Goal: Task Accomplishment & Management: Complete application form

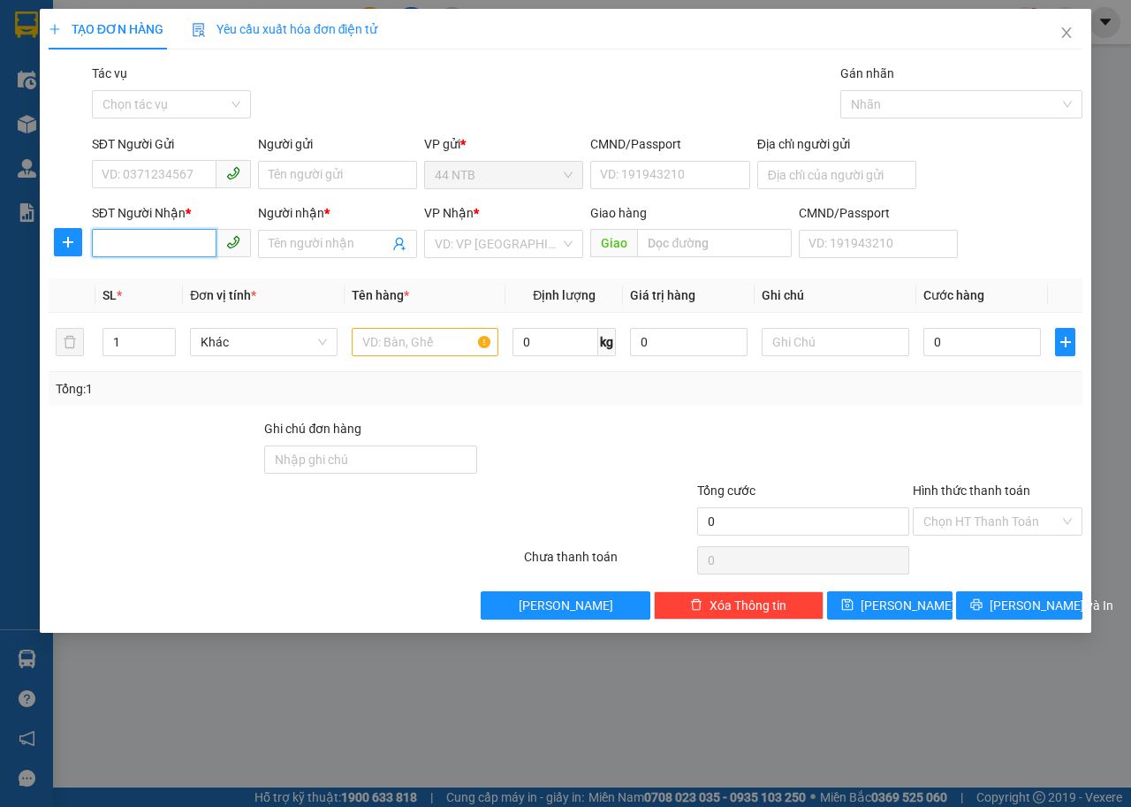
click at [186, 236] on input "SĐT Người Nhận *" at bounding box center [154, 243] width 125 height 28
type input "0903952257"
click at [178, 285] on div "0903952257 - Thuấn" at bounding box center [171, 278] width 138 height 19
type input "Thuấn"
type input "0903952257"
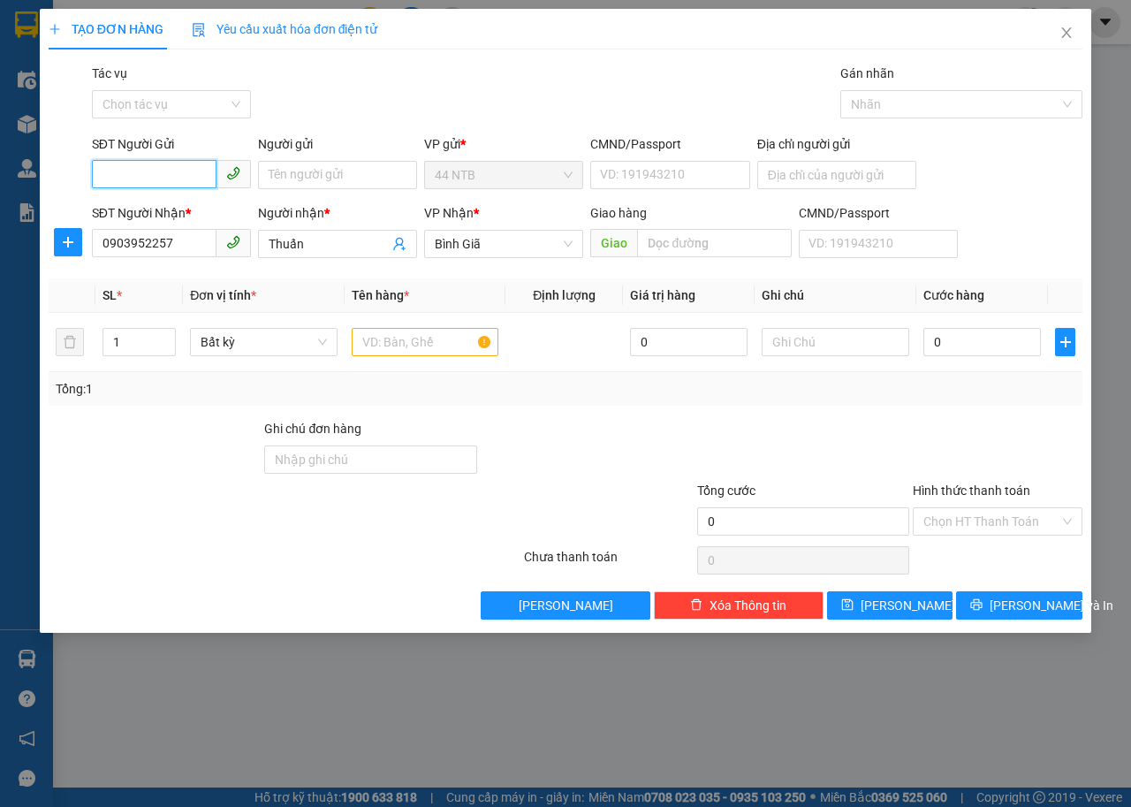
click at [178, 169] on input "SĐT Người Gửi" at bounding box center [154, 174] width 125 height 28
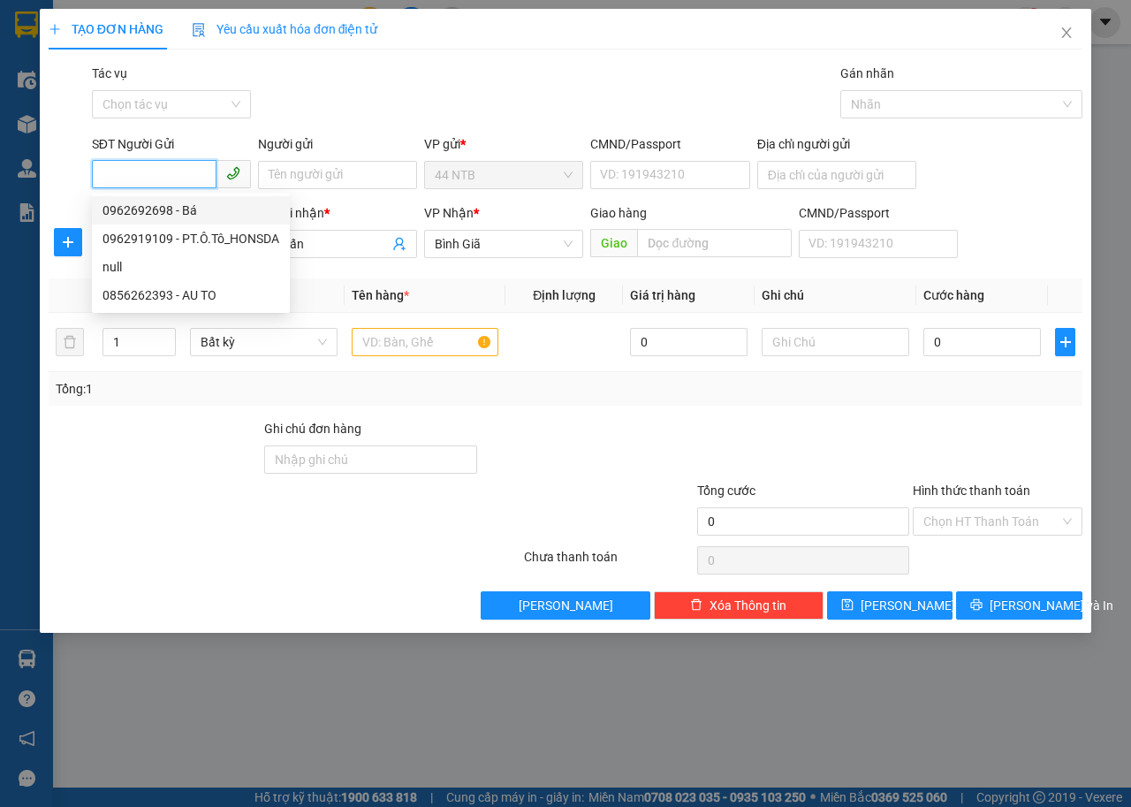
click at [173, 214] on div "0962692698 - Bá" at bounding box center [190, 210] width 177 height 19
type input "0962692698"
type input "Bá"
type input "079096008151"
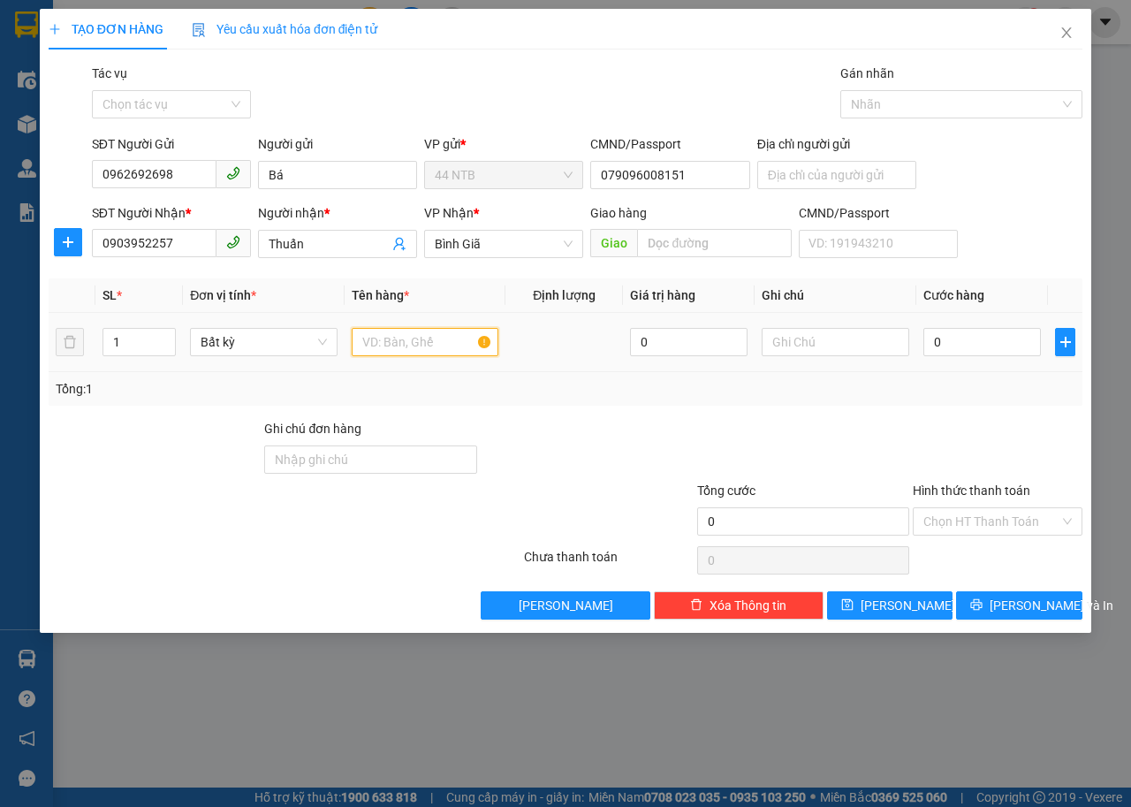
click at [378, 343] on input "text" at bounding box center [426, 342] width 148 height 28
type input "hộp.trắng"
click at [984, 331] on input "0" at bounding box center [982, 342] width 118 height 28
type input "3"
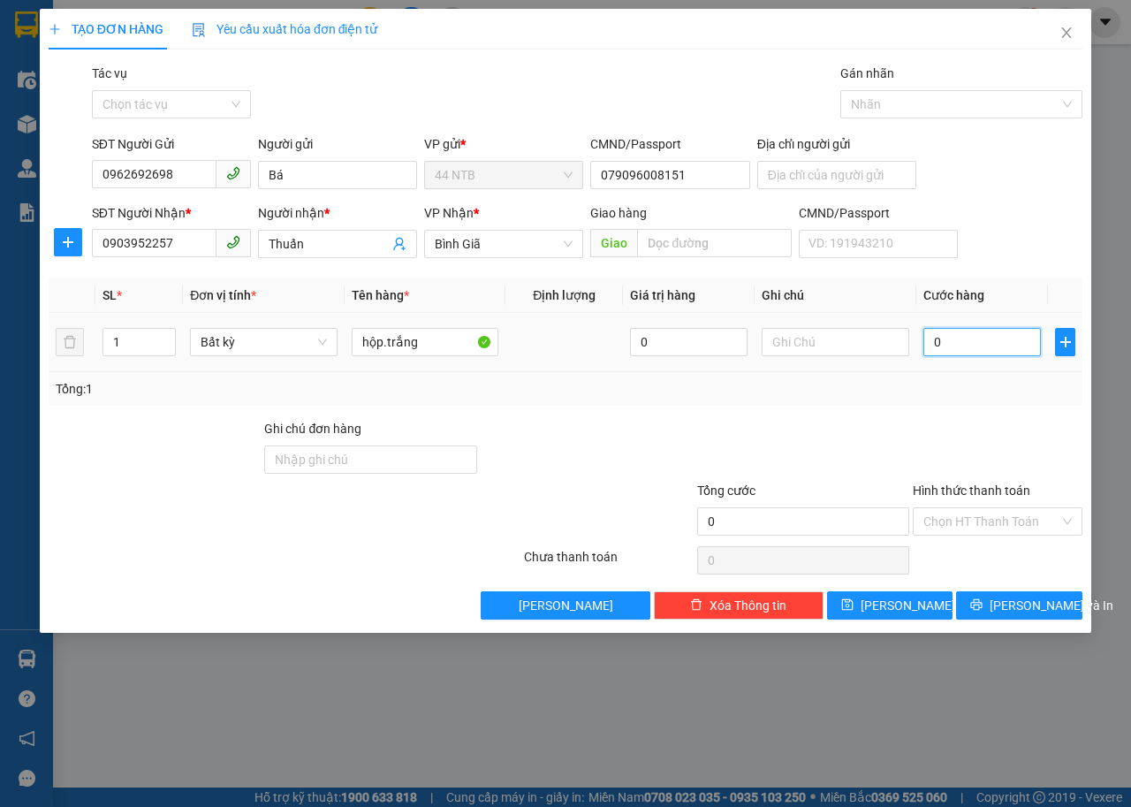
type input "3"
type input "30"
type input "30.000"
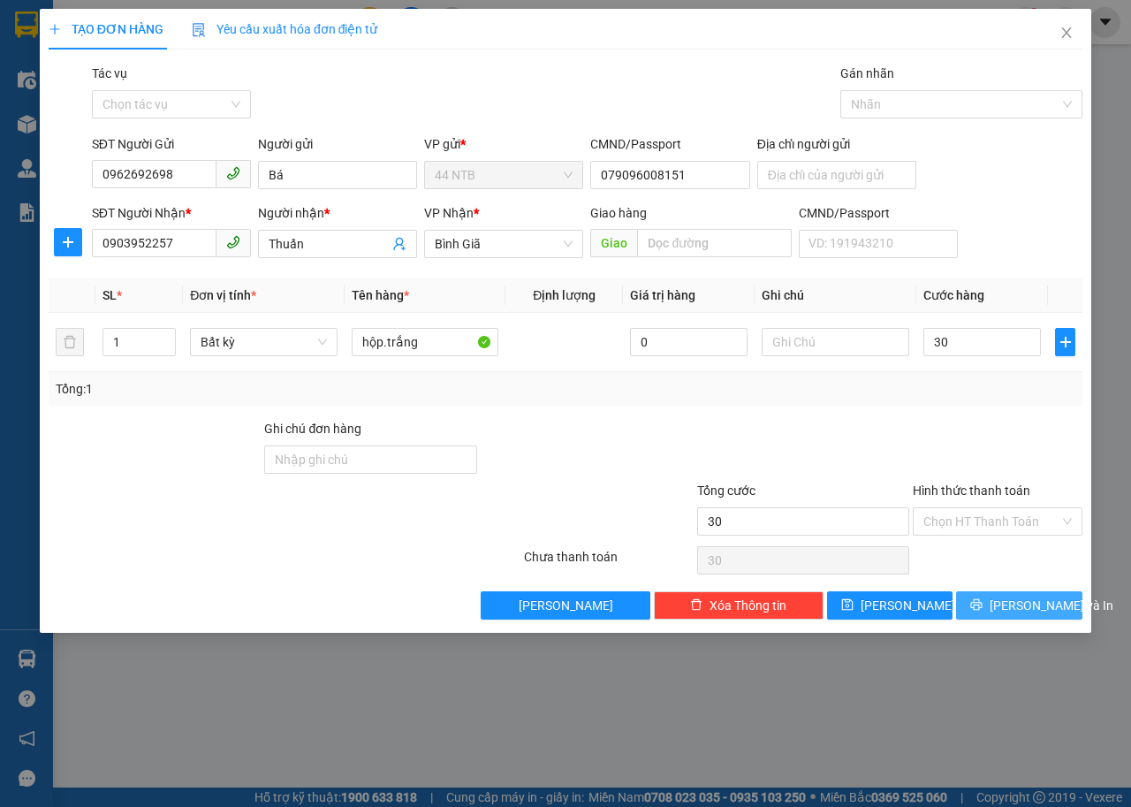
type input "30.000"
click at [983, 605] on icon "printer" at bounding box center [976, 604] width 11 height 11
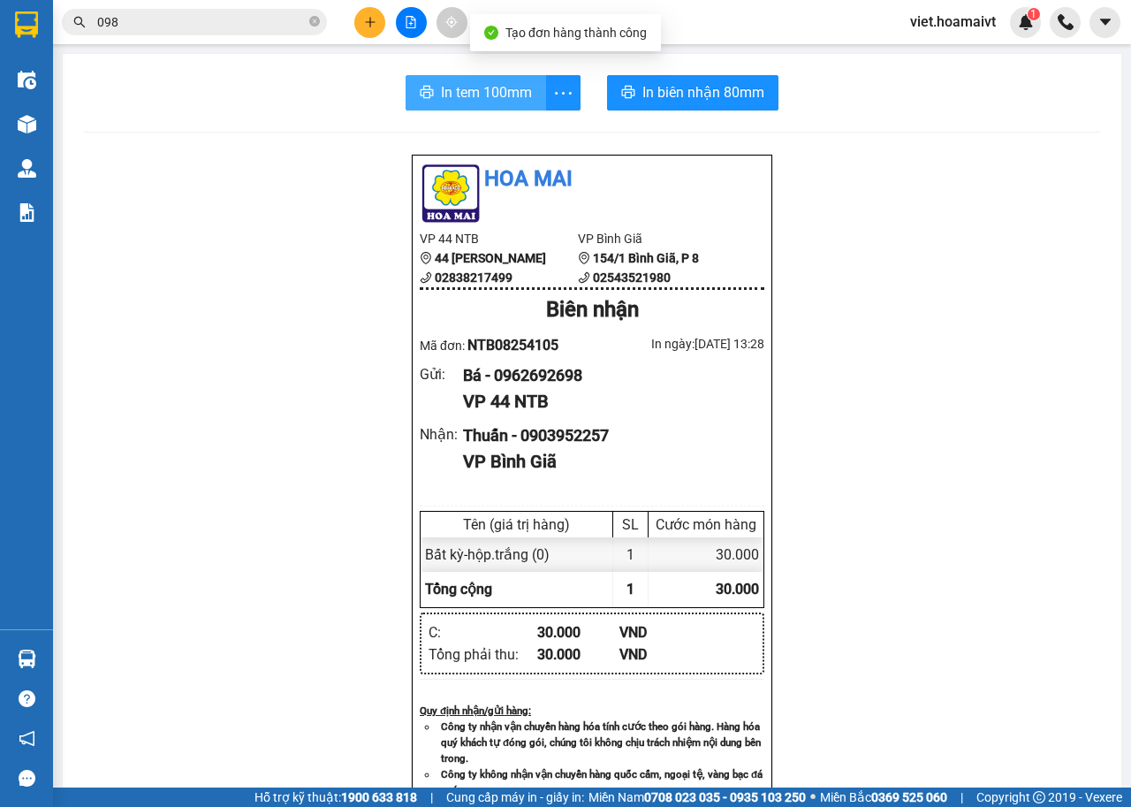
click at [447, 102] on span "In tem 100mm" at bounding box center [486, 92] width 91 height 22
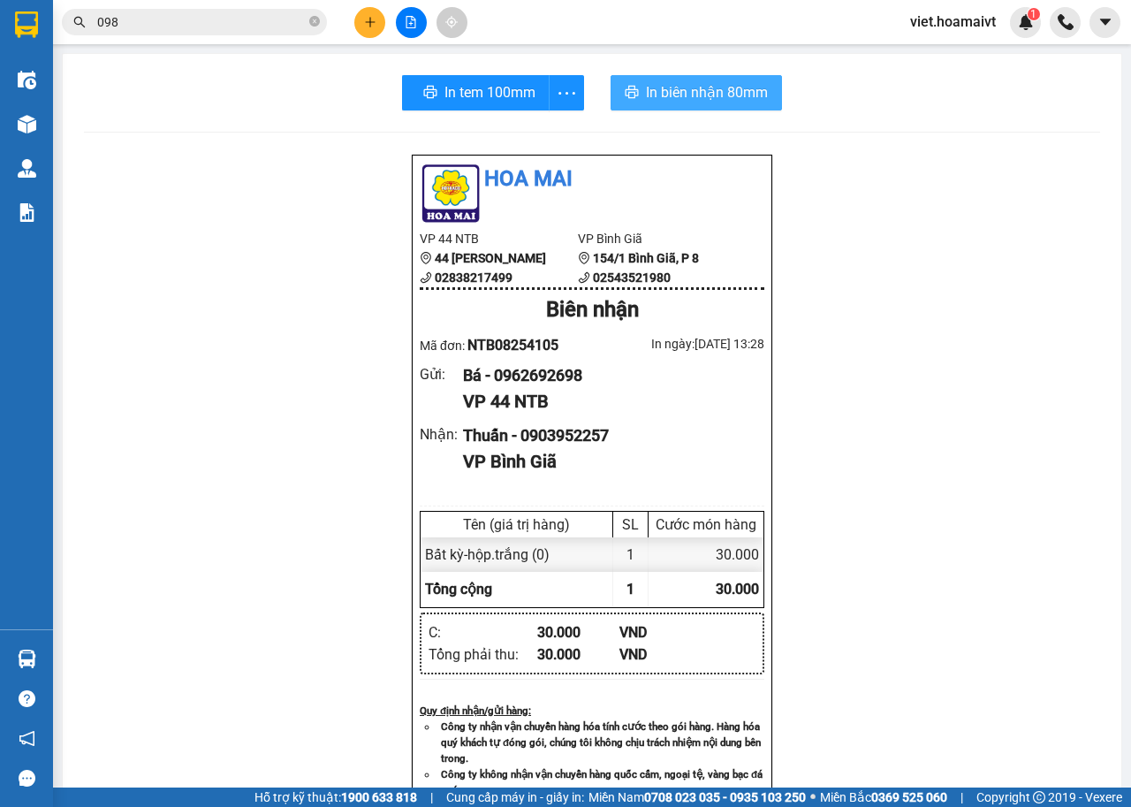
click at [690, 88] on span "In biên nhận 80mm" at bounding box center [707, 92] width 122 height 22
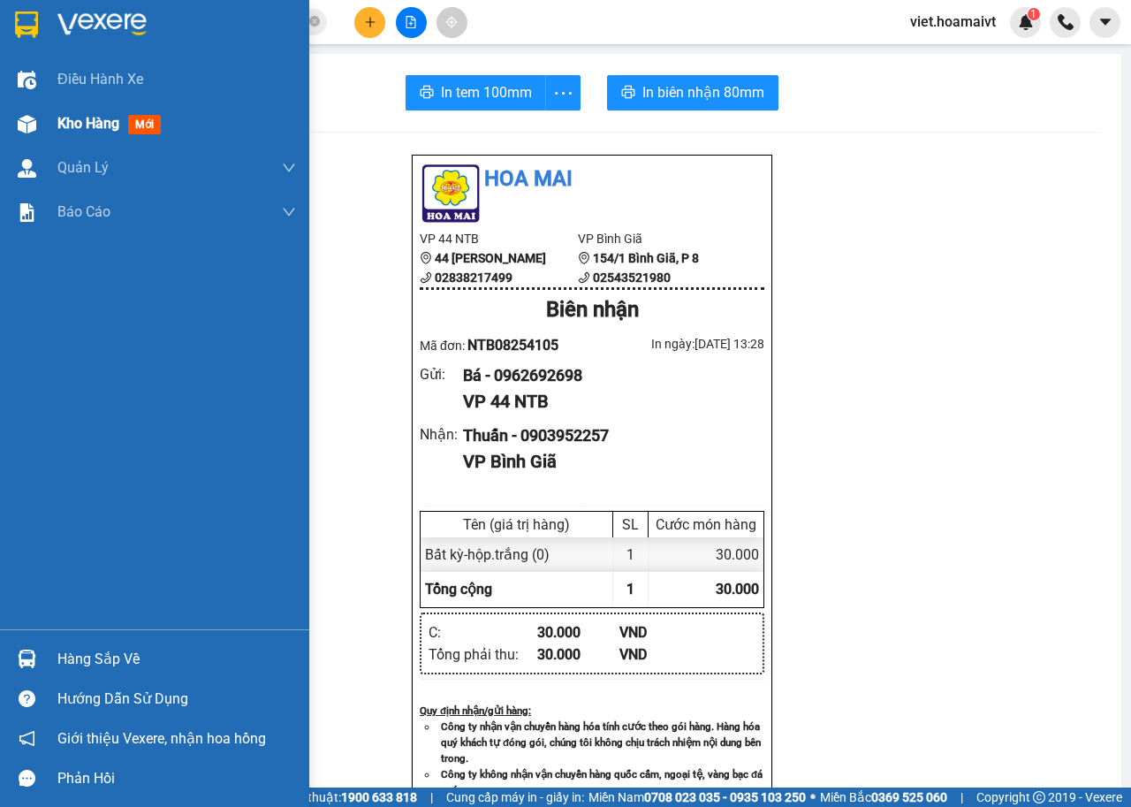
click at [56, 132] on div "Kho hàng mới" at bounding box center [154, 124] width 309 height 44
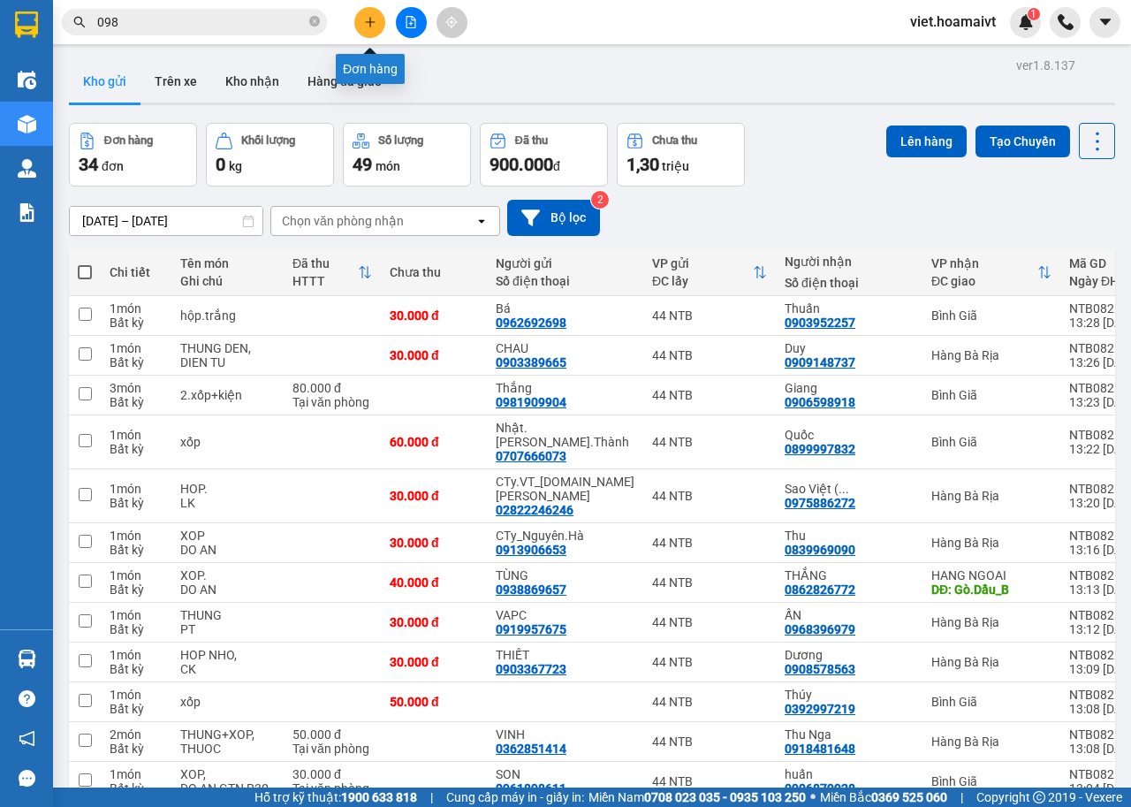
click at [369, 25] on icon "plus" at bounding box center [370, 22] width 12 height 12
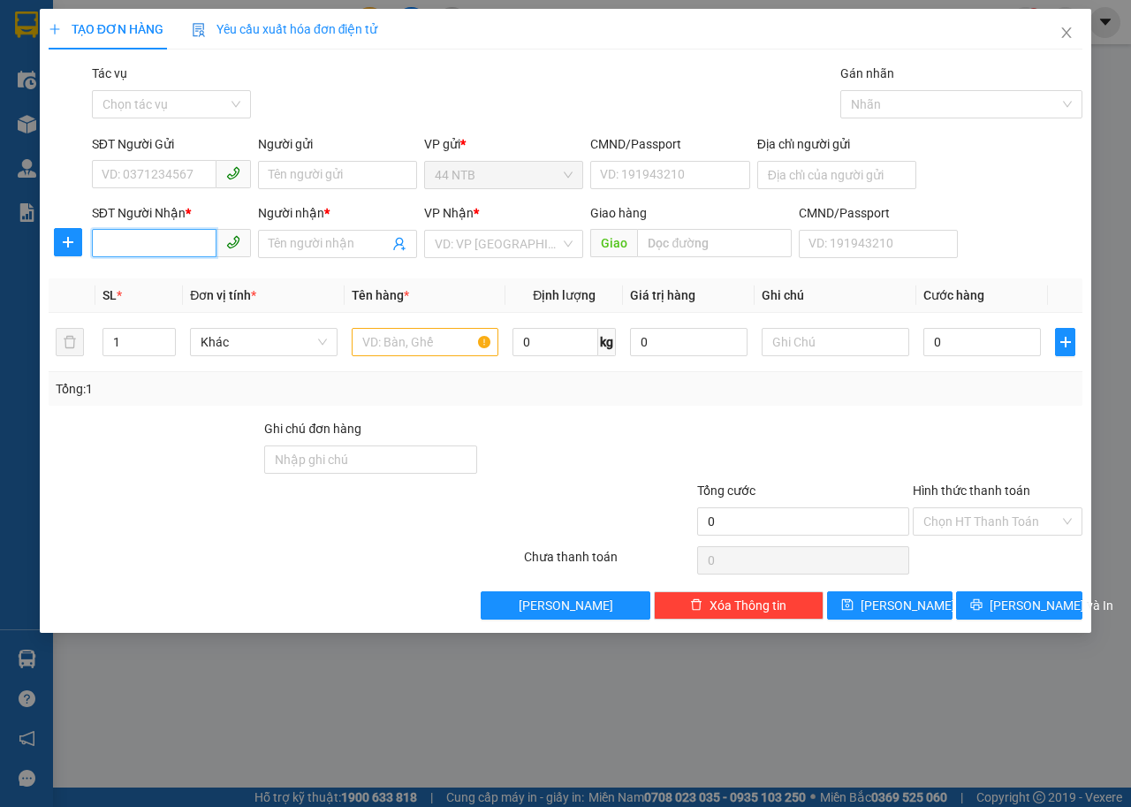
click at [193, 244] on input "SĐT Người Nhận *" at bounding box center [154, 243] width 125 height 28
type input "0907053005"
click at [190, 280] on div "0907053005 - [GEOGRAPHIC_DATA]" at bounding box center [201, 278] width 199 height 19
type input "HÀ"
type input "0907053005"
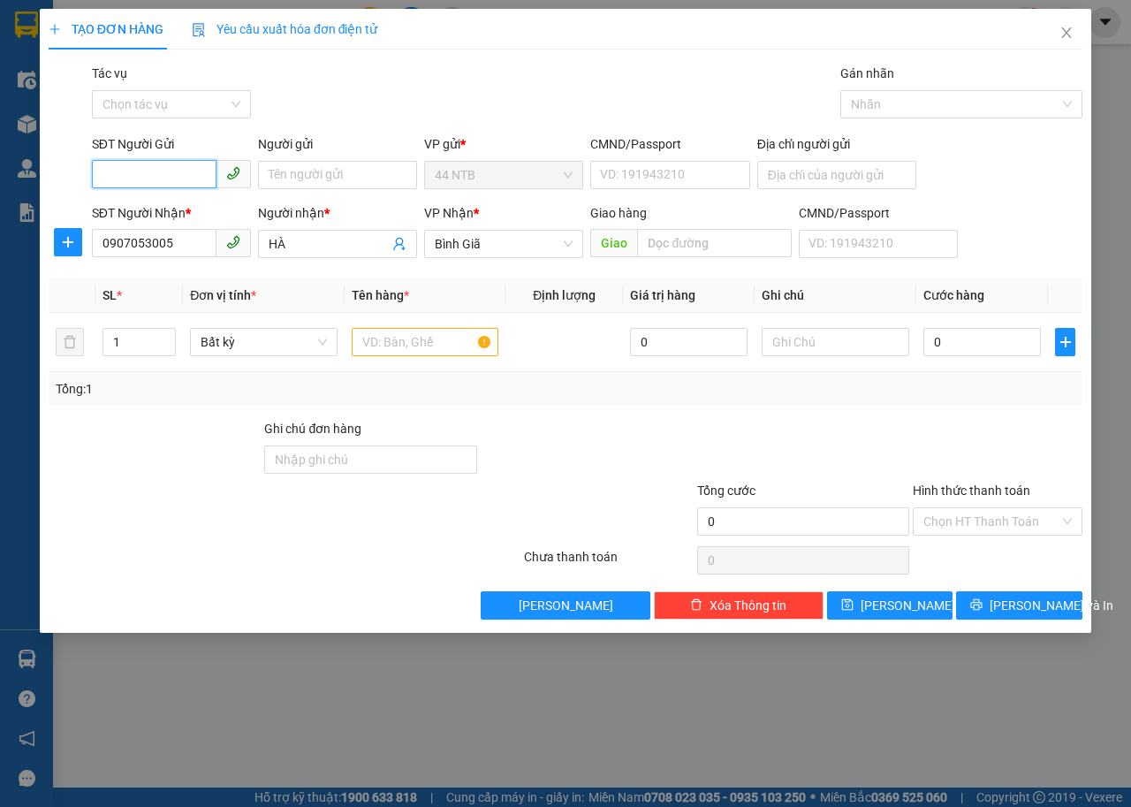
click at [161, 170] on input "SĐT Người Gửi" at bounding box center [154, 174] width 125 height 28
type input "0971155519"
click at [284, 181] on input "Người gửi" at bounding box center [337, 175] width 159 height 28
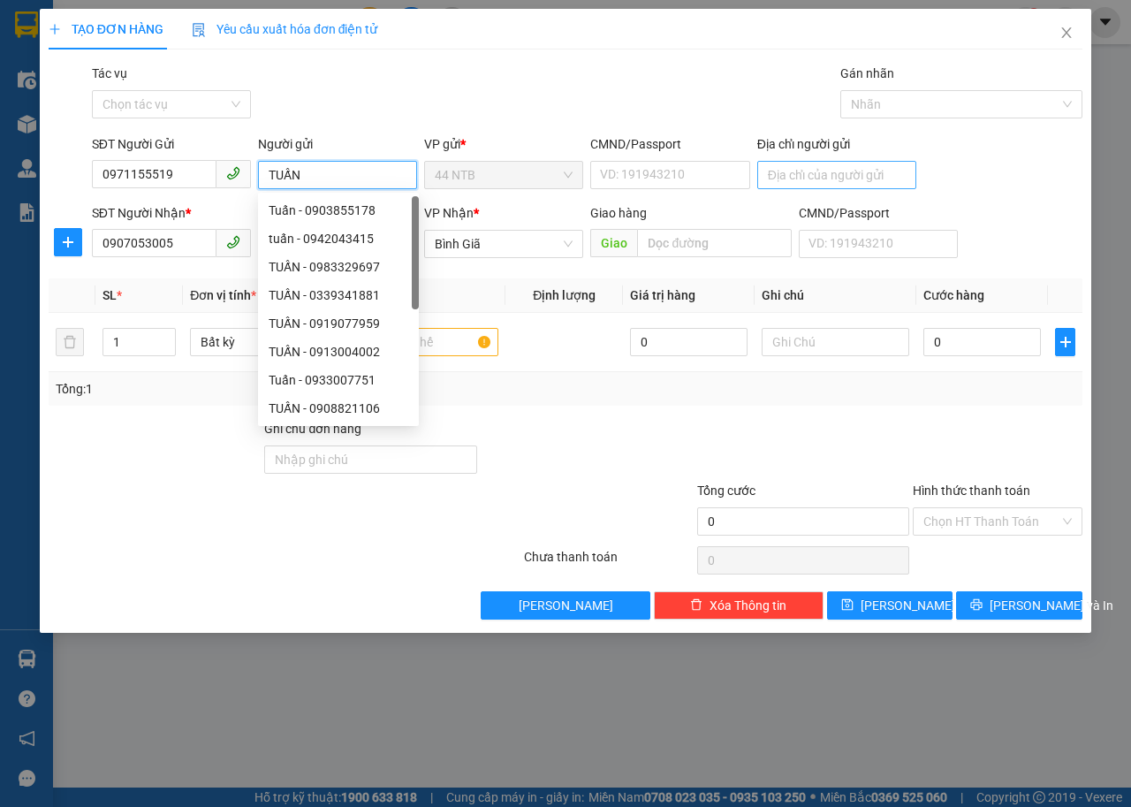
type input "TUẤN"
click at [784, 176] on input "Địa chỉ người gửi" at bounding box center [836, 175] width 159 height 28
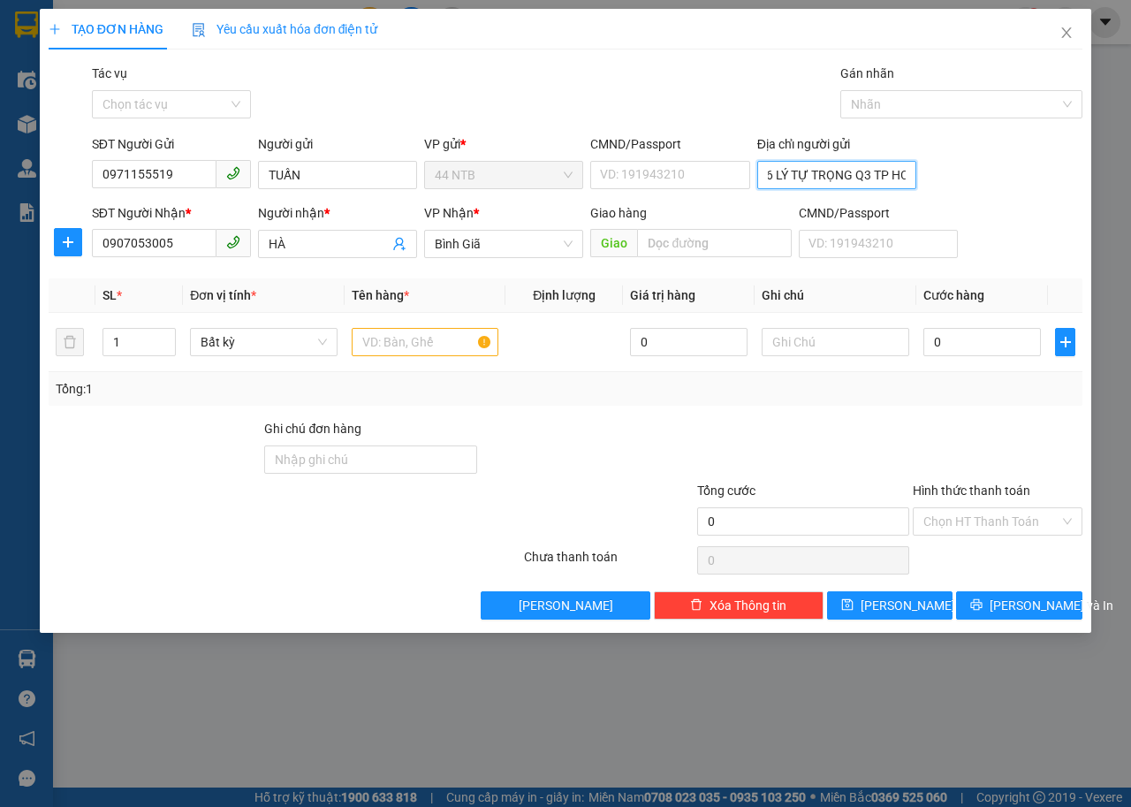
scroll to position [0, 27]
type input "176 LÝ TỰ TRỌNG Q3 TP HCM"
click at [406, 331] on input "text" at bounding box center [426, 342] width 148 height 28
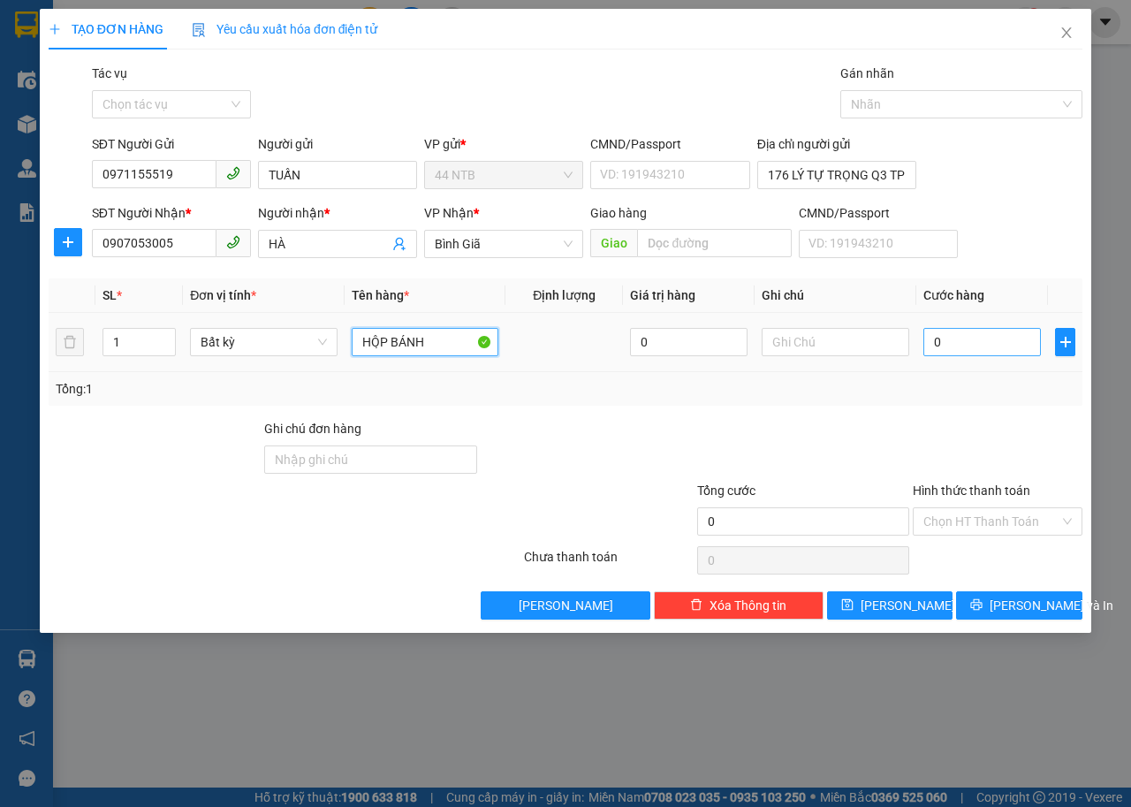
type input "HỘP BÁNH"
click at [957, 337] on input "0" at bounding box center [982, 342] width 118 height 28
type input "3"
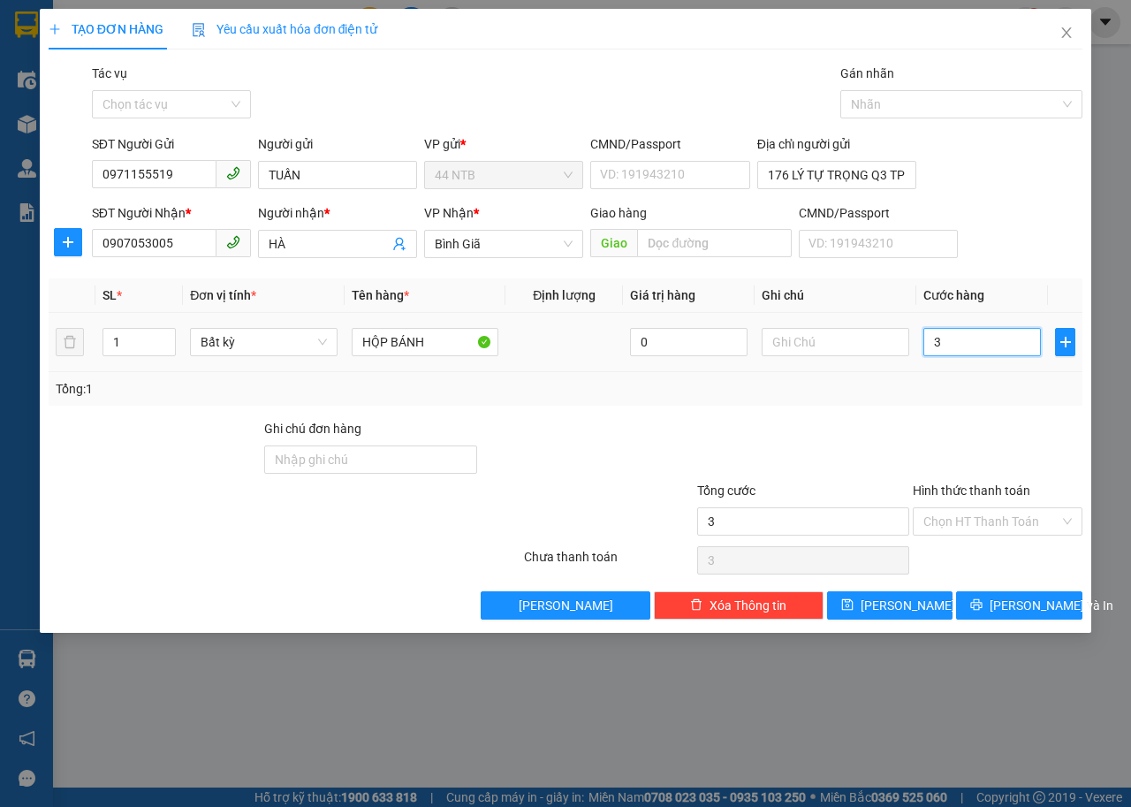
type input "30"
type input "30.000"
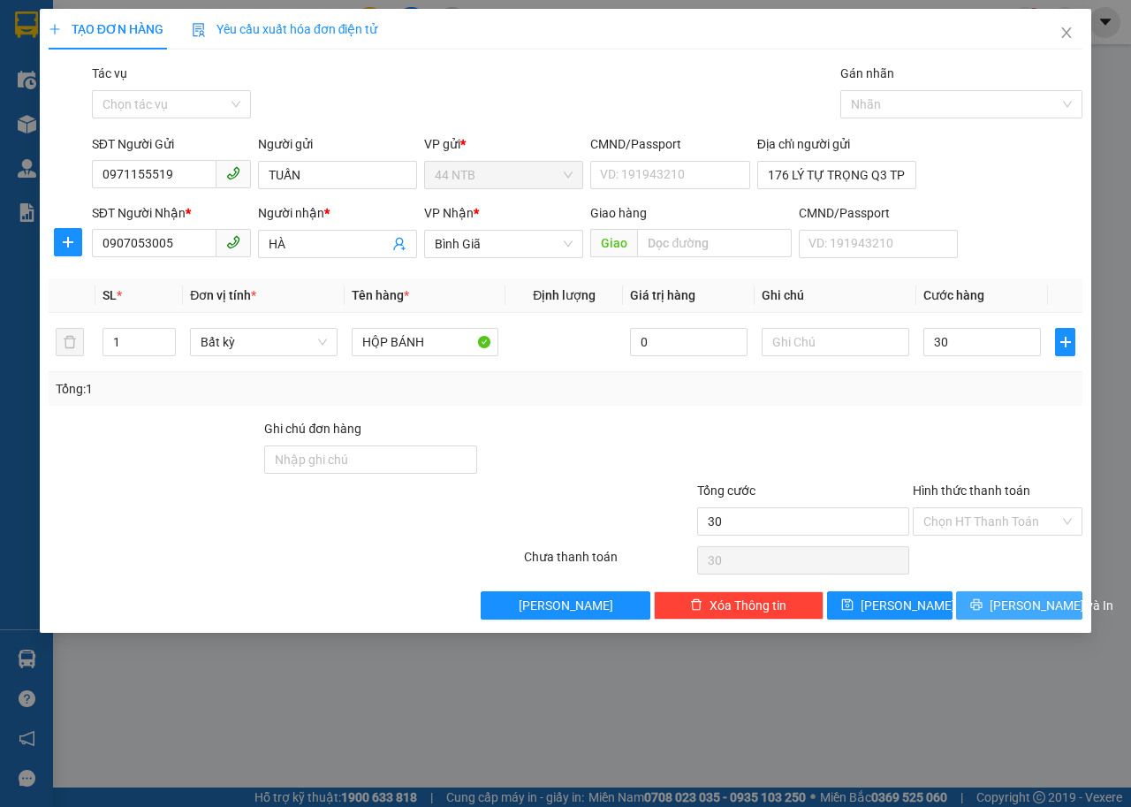
type input "30.000"
click at [983, 608] on icon "printer" at bounding box center [976, 604] width 11 height 11
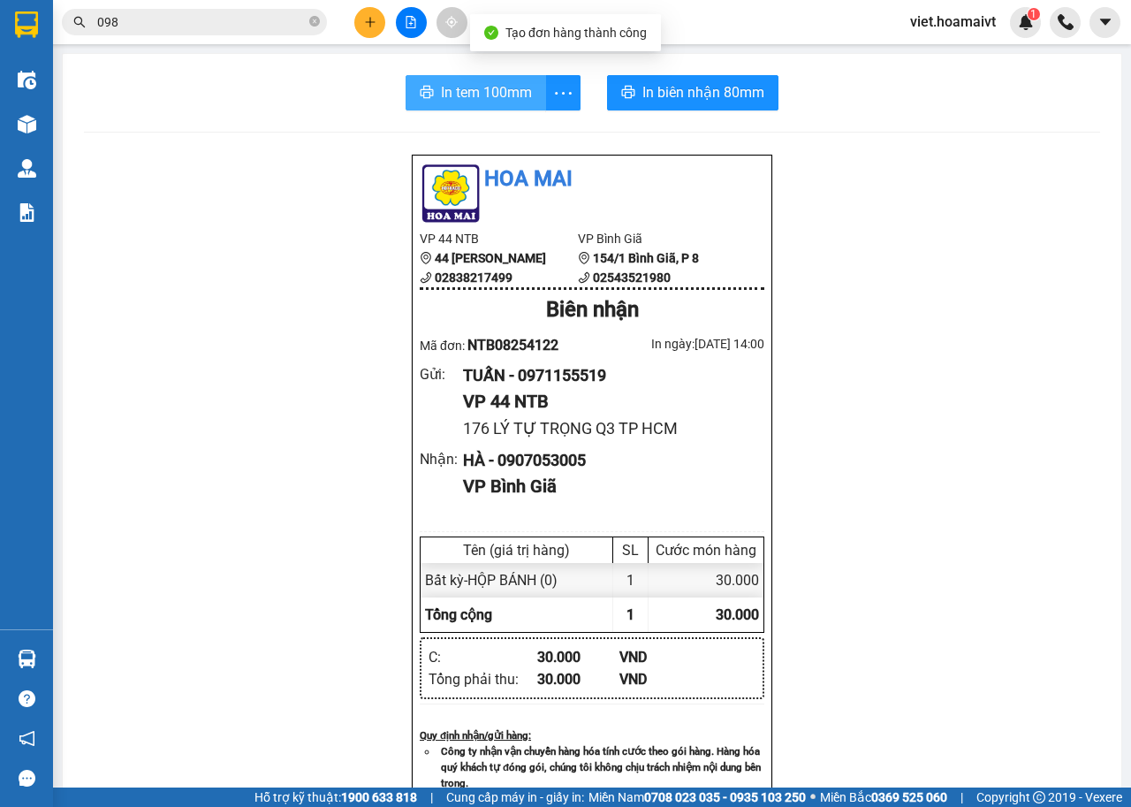
drag, startPoint x: 471, startPoint y: 95, endPoint x: 714, endPoint y: 185, distance: 259.2
click at [509, 118] on div "In tem 100mm In biên nhận 80mm Hoa Mai VP 44 NTB 44 [PERSON_NAME] 02838217499 V…" at bounding box center [592, 717] width 1059 height 1327
click at [478, 96] on span "In tem 100mm" at bounding box center [486, 92] width 91 height 22
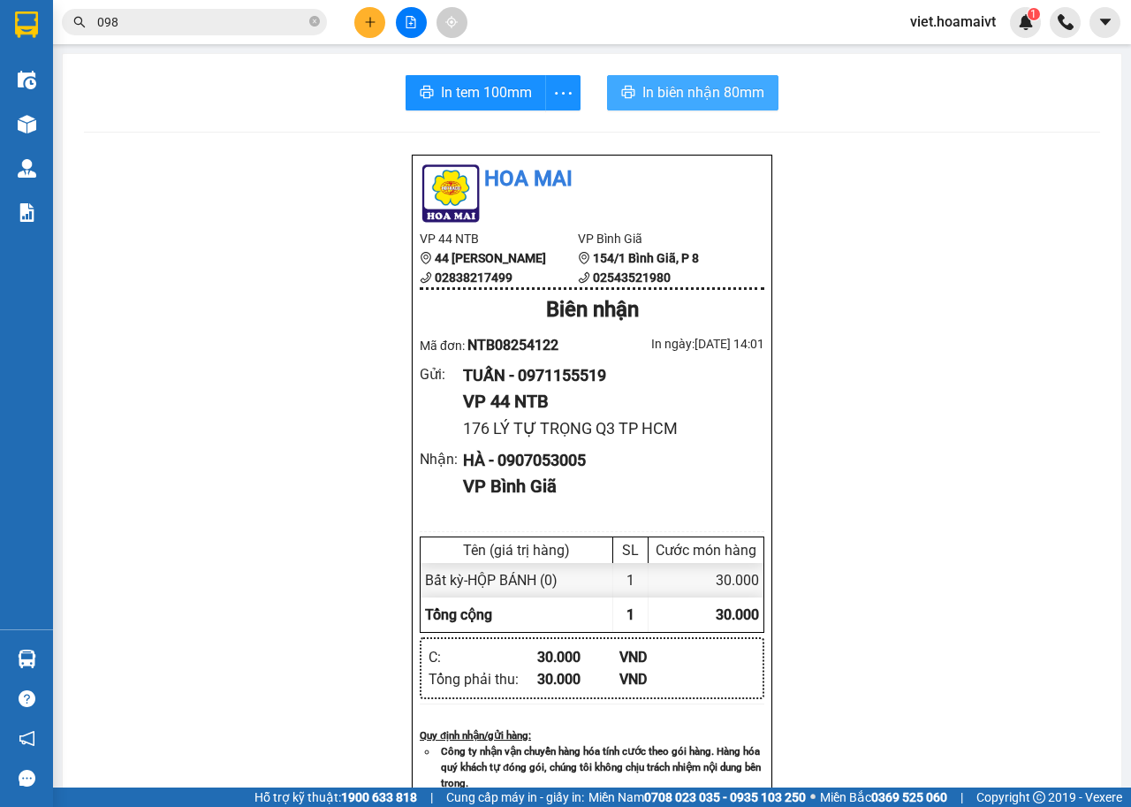
click at [644, 80] on button "In biên nhận 80mm" at bounding box center [692, 92] width 171 height 35
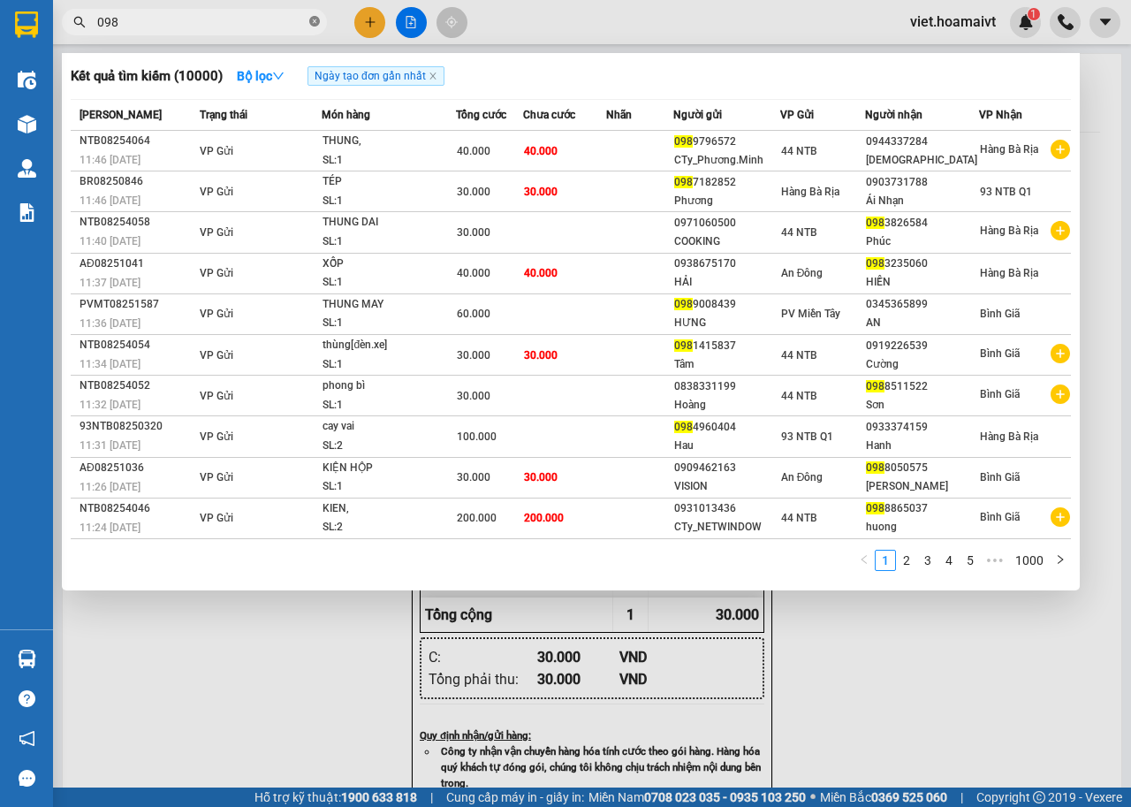
click at [312, 20] on icon "close-circle" at bounding box center [314, 21] width 11 height 11
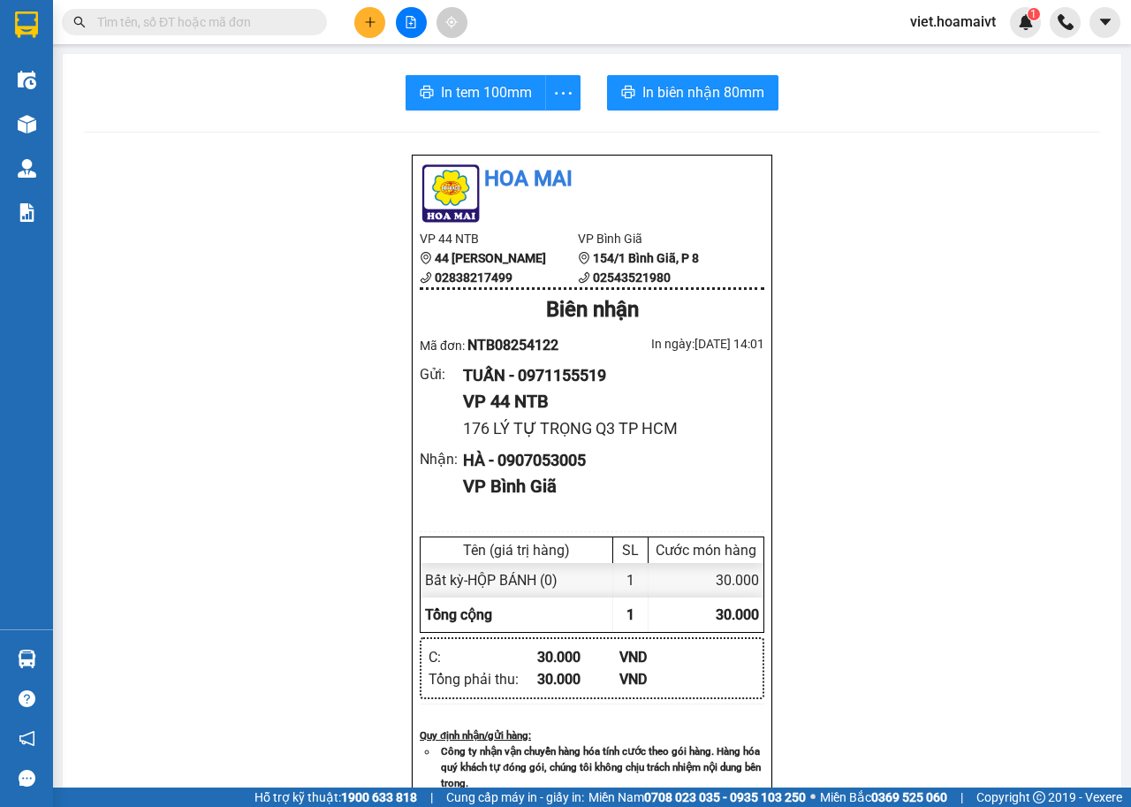
click at [292, 21] on input "text" at bounding box center [201, 21] width 209 height 19
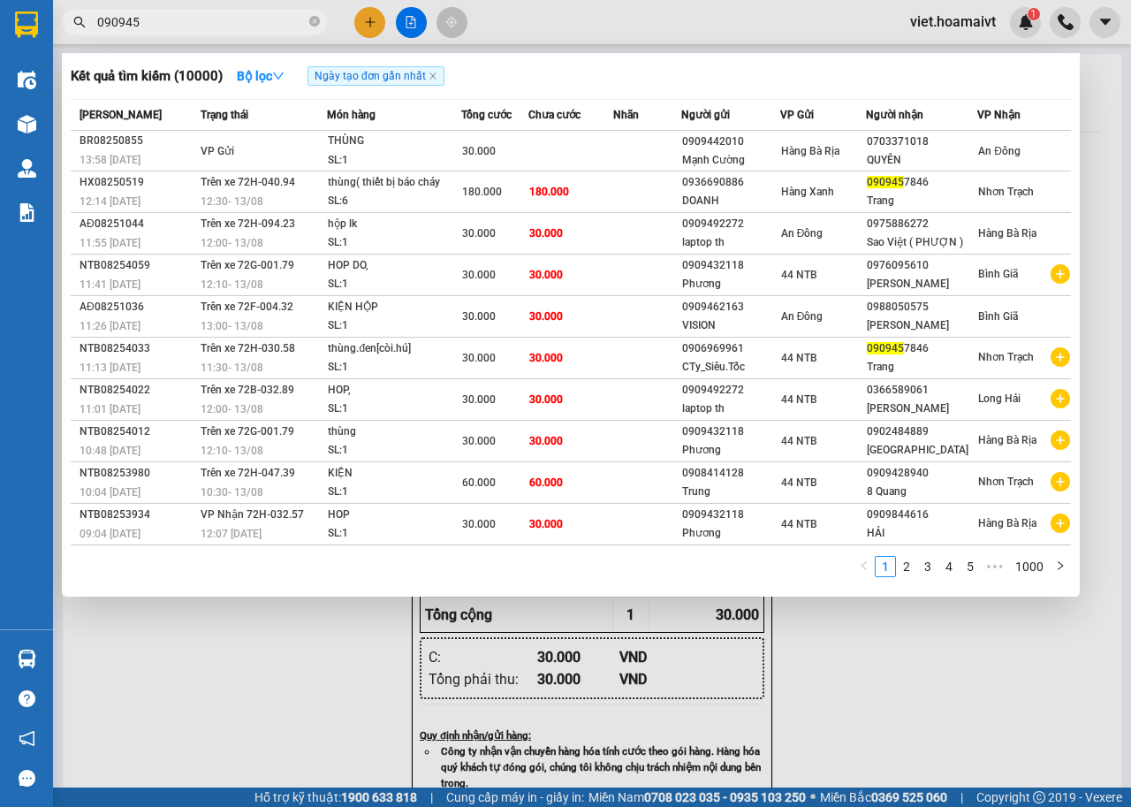
type input "0909457"
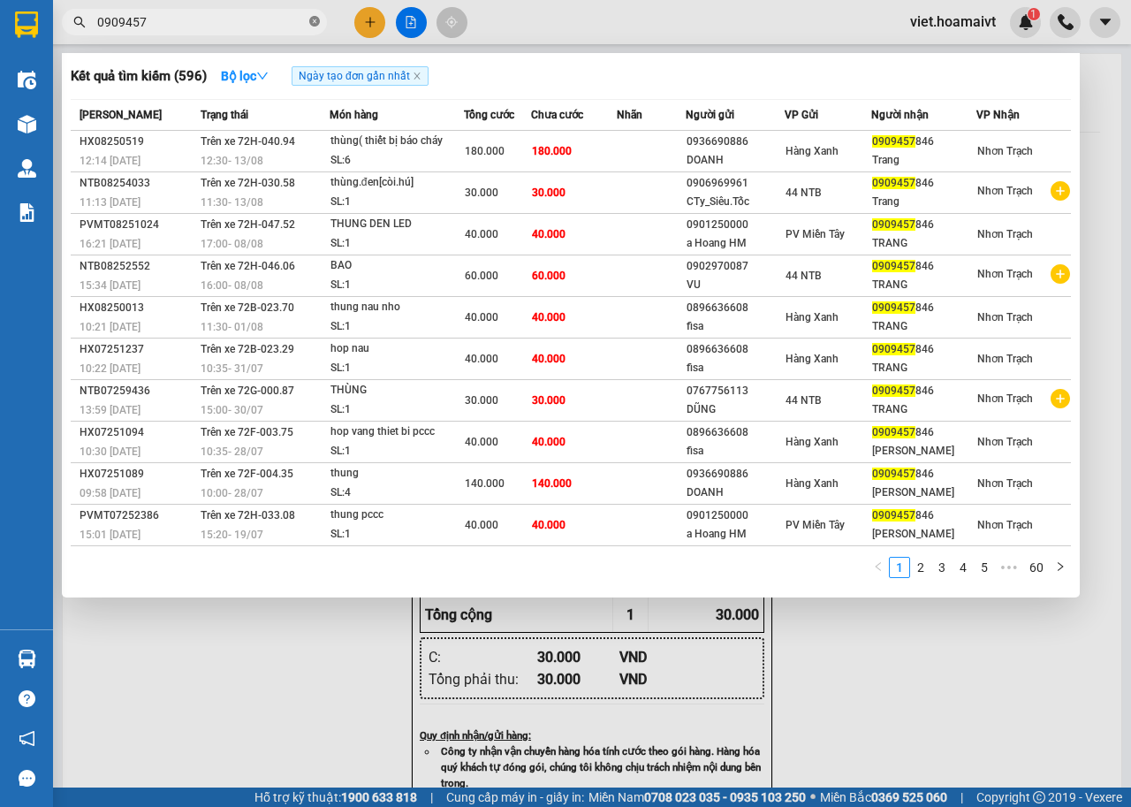
click at [311, 19] on icon "close-circle" at bounding box center [314, 21] width 11 height 11
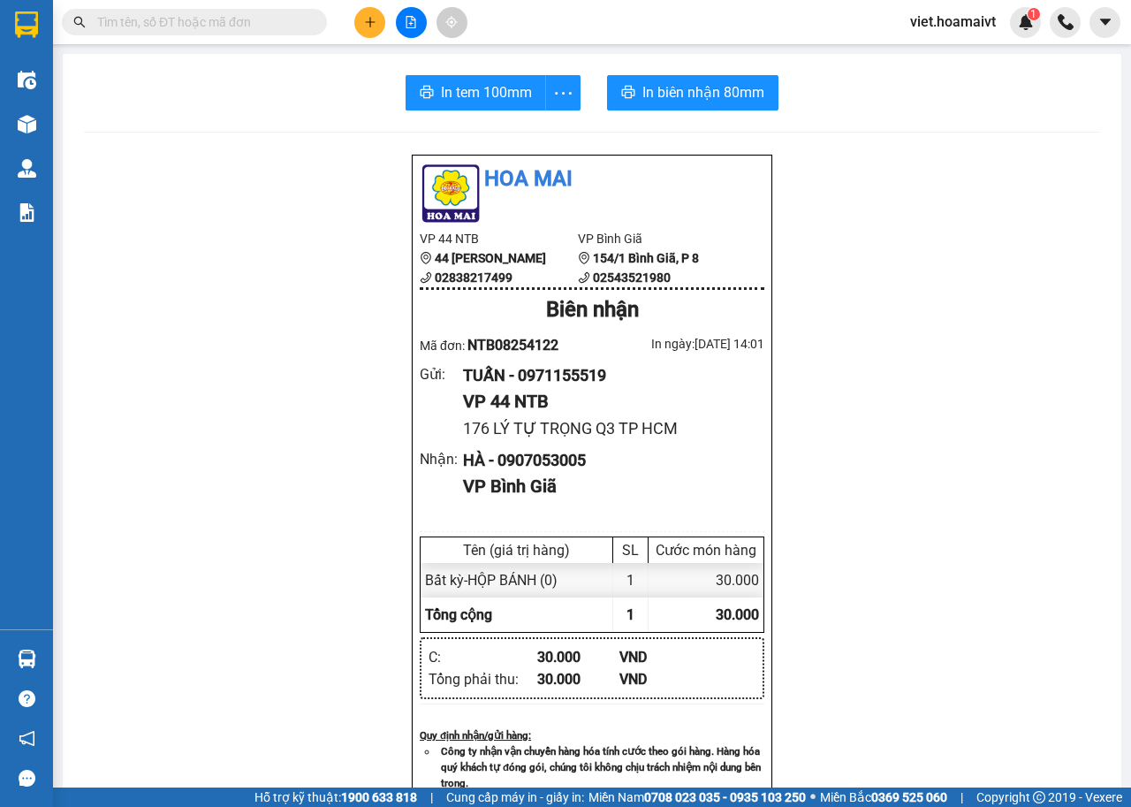
click at [541, 23] on div "Kết quả tìm kiếm ( 596 ) Bộ lọc Ngày tạo đơn gần nhất Mã ĐH Trạng thái Món hàng…" at bounding box center [565, 22] width 1131 height 44
